Goal: Register for event/course

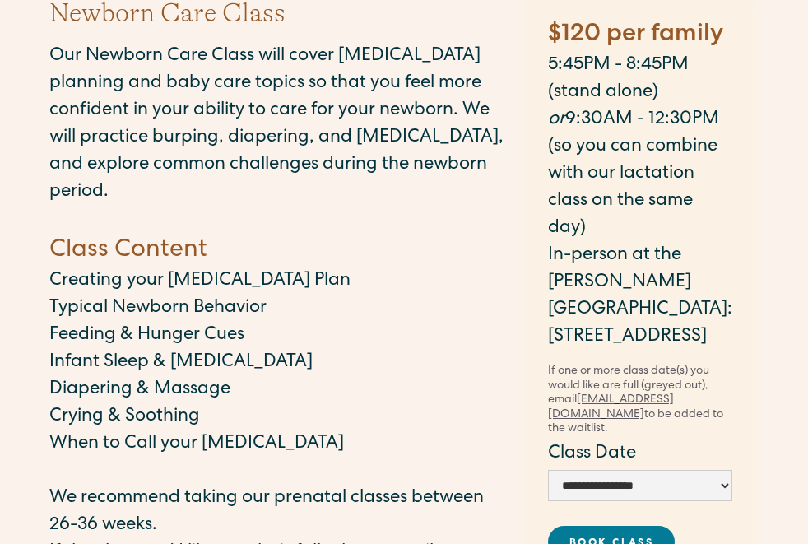
scroll to position [129, 0]
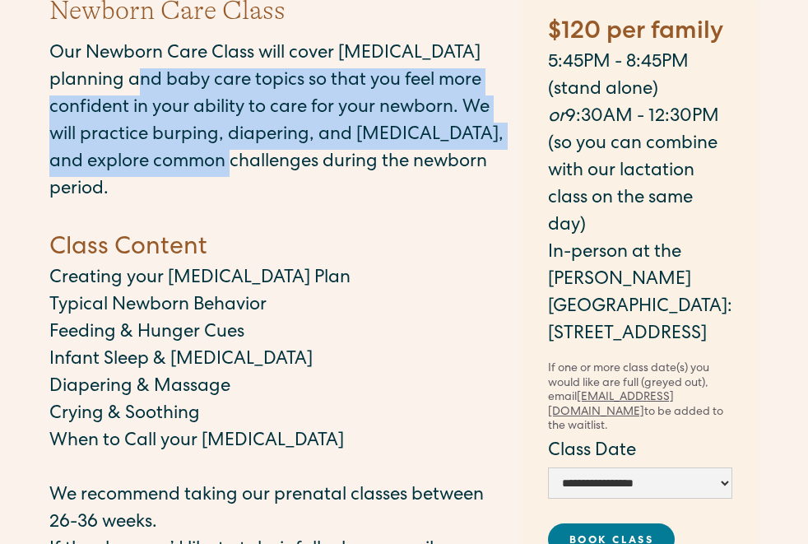
drag, startPoint x: 179, startPoint y: 92, endPoint x: 270, endPoint y: 151, distance: 108.9
click at [270, 151] on p "Our Newborn Care Class will cover [MEDICAL_DATA] planning and baby care topics …" at bounding box center [277, 122] width 456 height 163
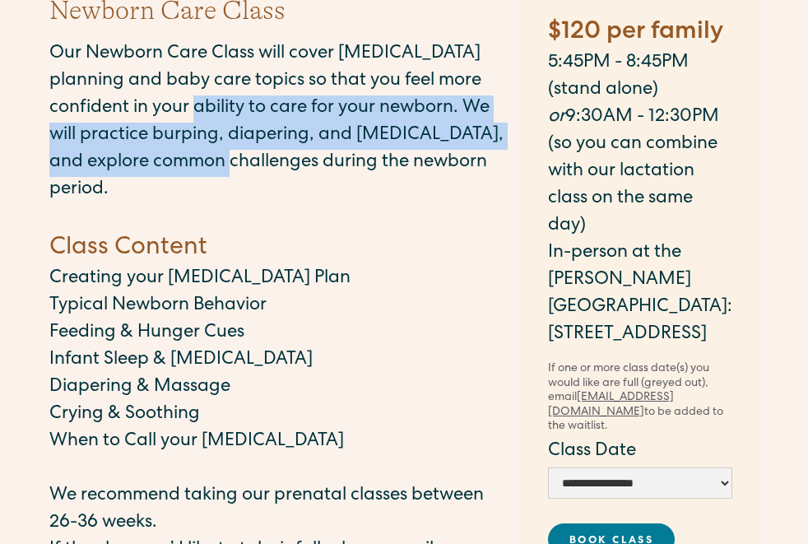
drag, startPoint x: 276, startPoint y: 158, endPoint x: 225, endPoint y: 103, distance: 75.1
click at [225, 103] on p "Our Newborn Care Class will cover [MEDICAL_DATA] planning and baby care topics …" at bounding box center [277, 122] width 456 height 163
drag, startPoint x: 170, startPoint y: 95, endPoint x: 207, endPoint y: 167, distance: 80.2
click at [207, 167] on p "Our Newborn Care Class will cover [MEDICAL_DATA] planning and baby care topics …" at bounding box center [277, 122] width 456 height 163
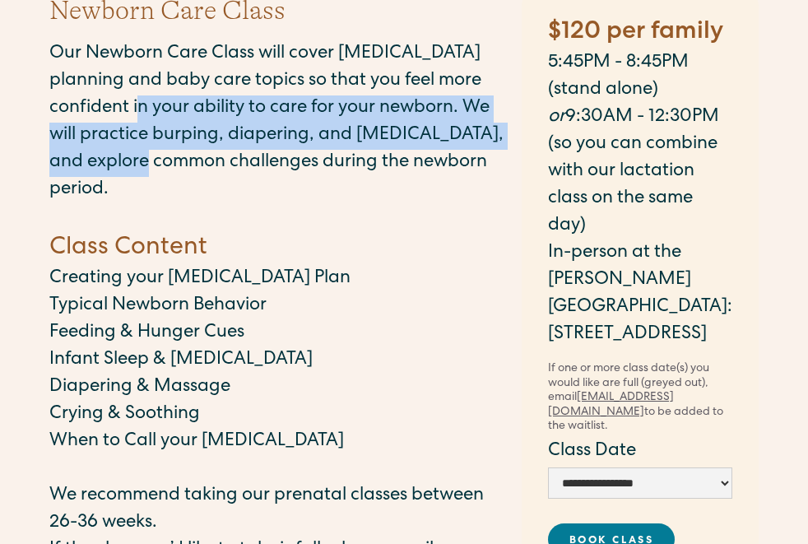
click at [207, 167] on p "Our Newborn Care Class will cover [MEDICAL_DATA] planning and baby care topics …" at bounding box center [277, 122] width 456 height 163
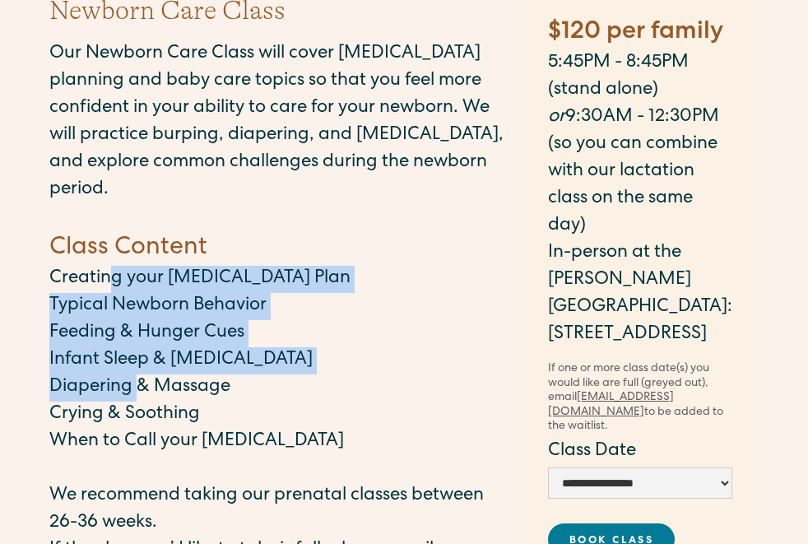
drag, startPoint x: 108, startPoint y: 262, endPoint x: 145, endPoint y: 365, distance: 110.1
click at [143, 365] on div "Our Newborn Care Class will cover [MEDICAL_DATA] planning and baby care topics …" at bounding box center [277, 411] width 456 height 741
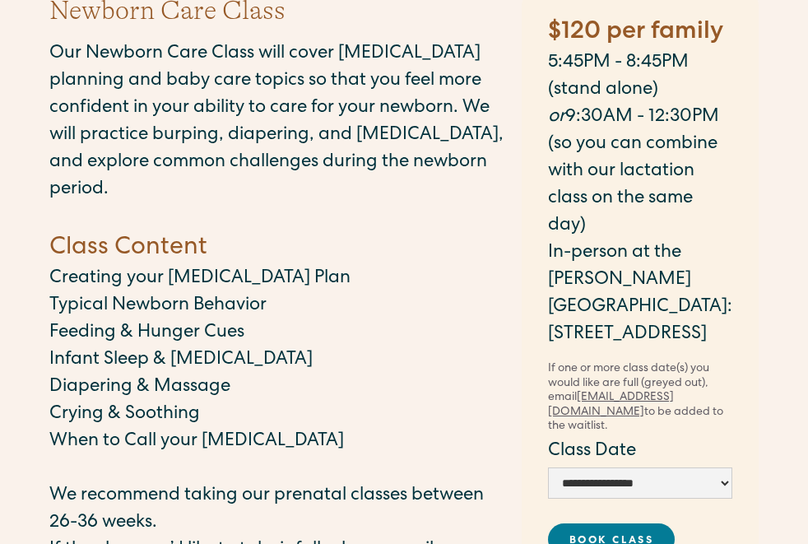
click at [145, 374] on p "Diapering & Massage" at bounding box center [277, 387] width 456 height 27
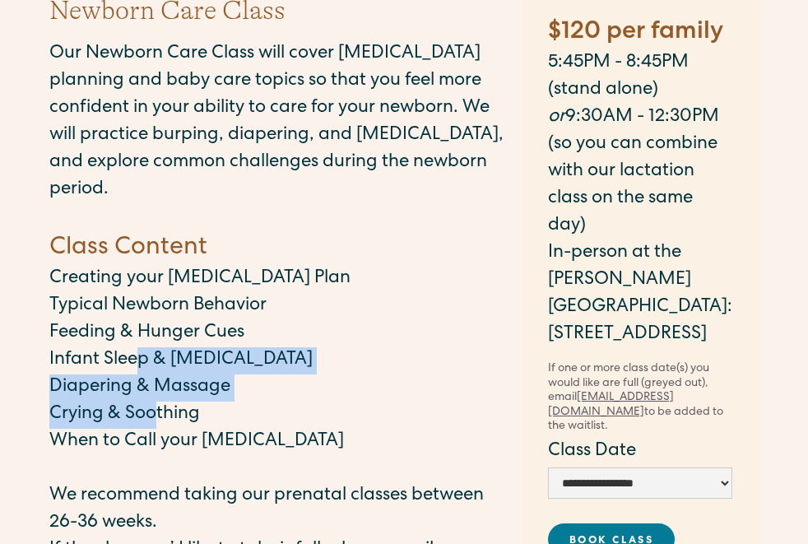
drag, startPoint x: 157, startPoint y: 395, endPoint x: 142, endPoint y: 336, distance: 61.3
click at [142, 336] on div "Our Newborn Care Class will cover [MEDICAL_DATA] planning and baby care topics …" at bounding box center [277, 411] width 456 height 741
click at [141, 347] on p "Infant Sleep & [MEDICAL_DATA]" at bounding box center [277, 360] width 456 height 27
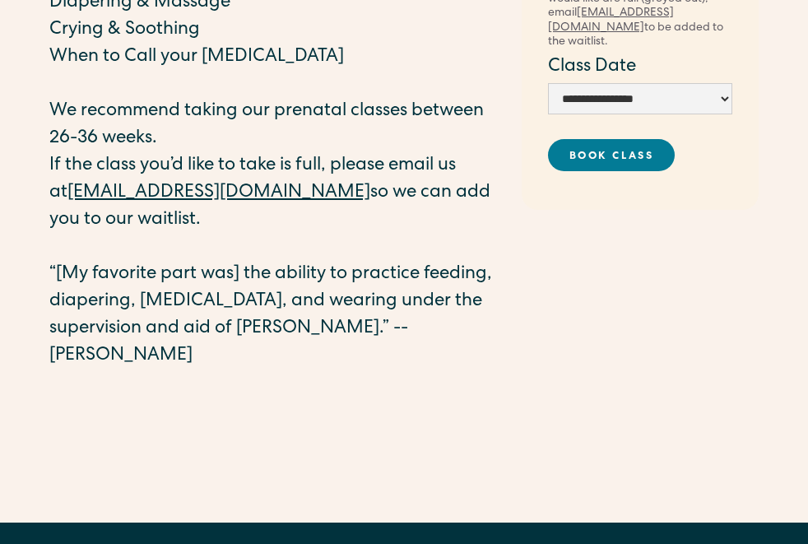
scroll to position [514, 0]
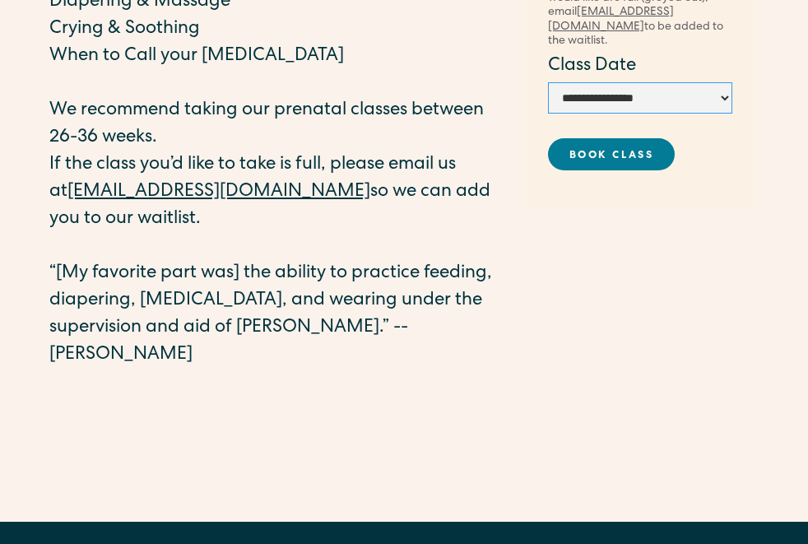
select select "**********"
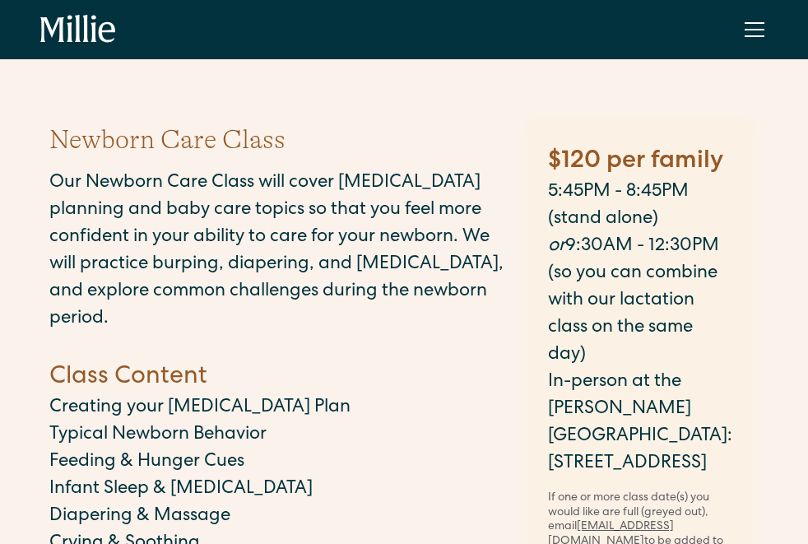
scroll to position [0, 0]
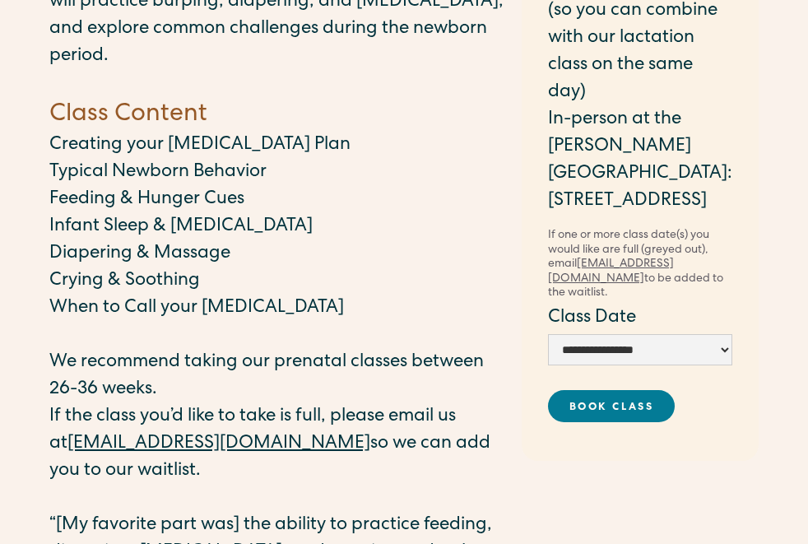
scroll to position [267, 0]
